Goal: Task Accomplishment & Management: Complete application form

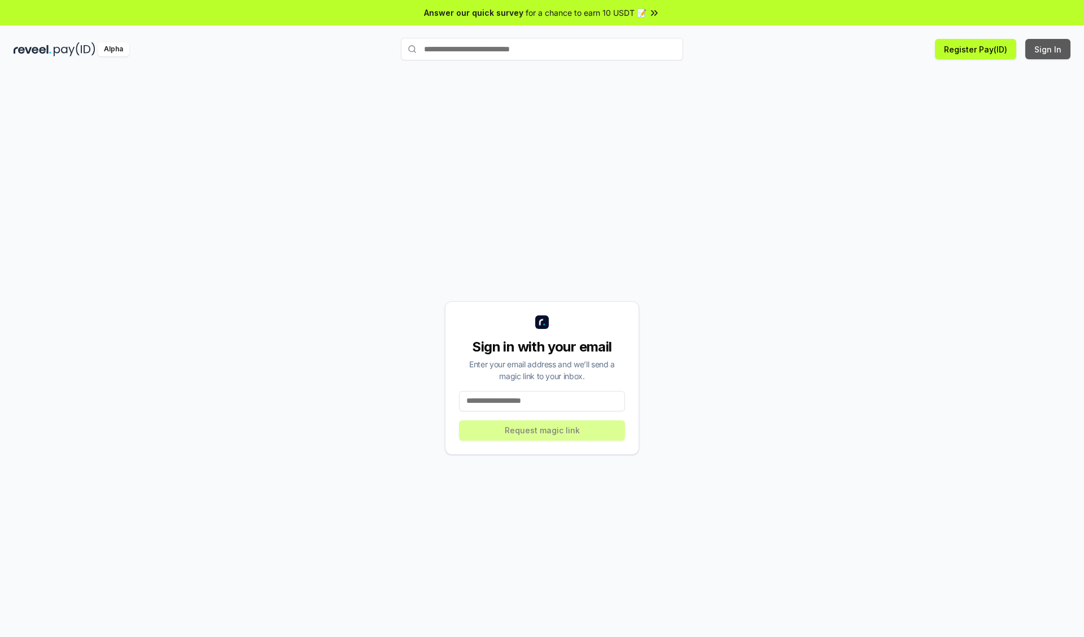
click at [1048, 49] on button "Sign In" at bounding box center [1047, 49] width 45 height 20
type input "**********"
click at [542, 430] on button "Request magic link" at bounding box center [542, 431] width 166 height 20
